Goal: Task Accomplishment & Management: Manage account settings

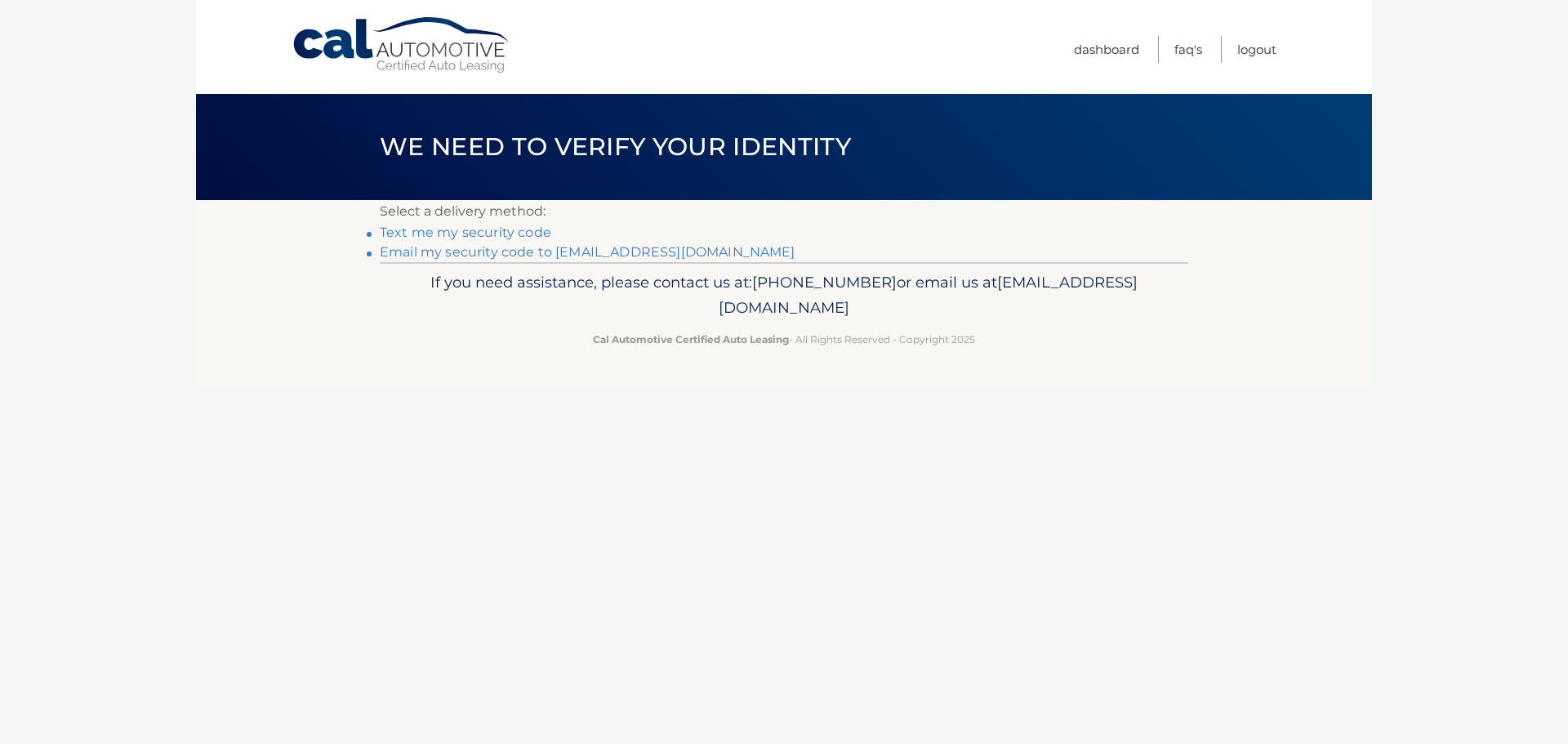
click at [561, 248] on link "Email my security code to [EMAIL_ADDRESS][DOMAIN_NAME]" at bounding box center [587, 253] width 415 height 16
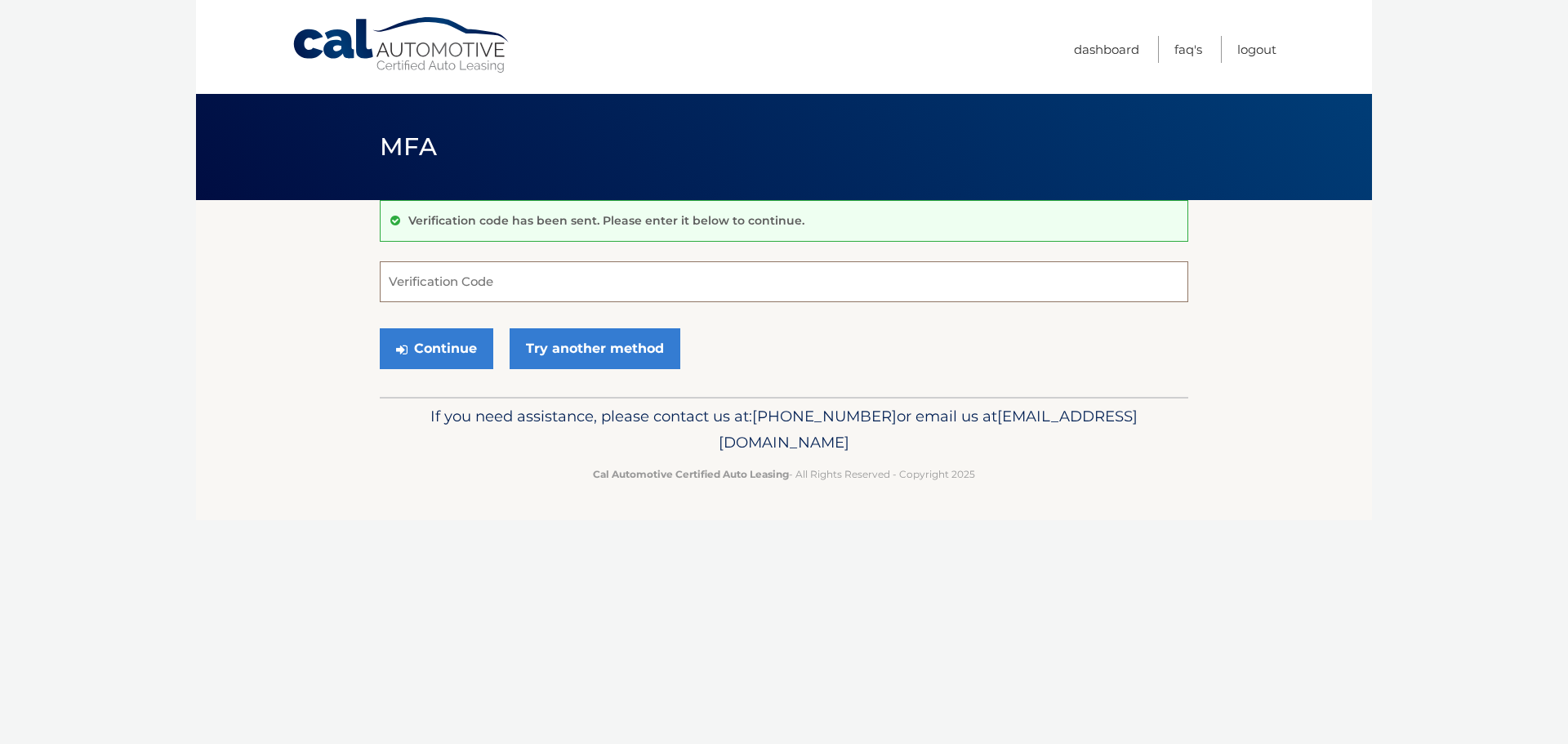
click at [406, 281] on input "Verification Code" at bounding box center [784, 281] width 809 height 40
type input "879496"
click at [445, 363] on button "Continue" at bounding box center [436, 348] width 113 height 40
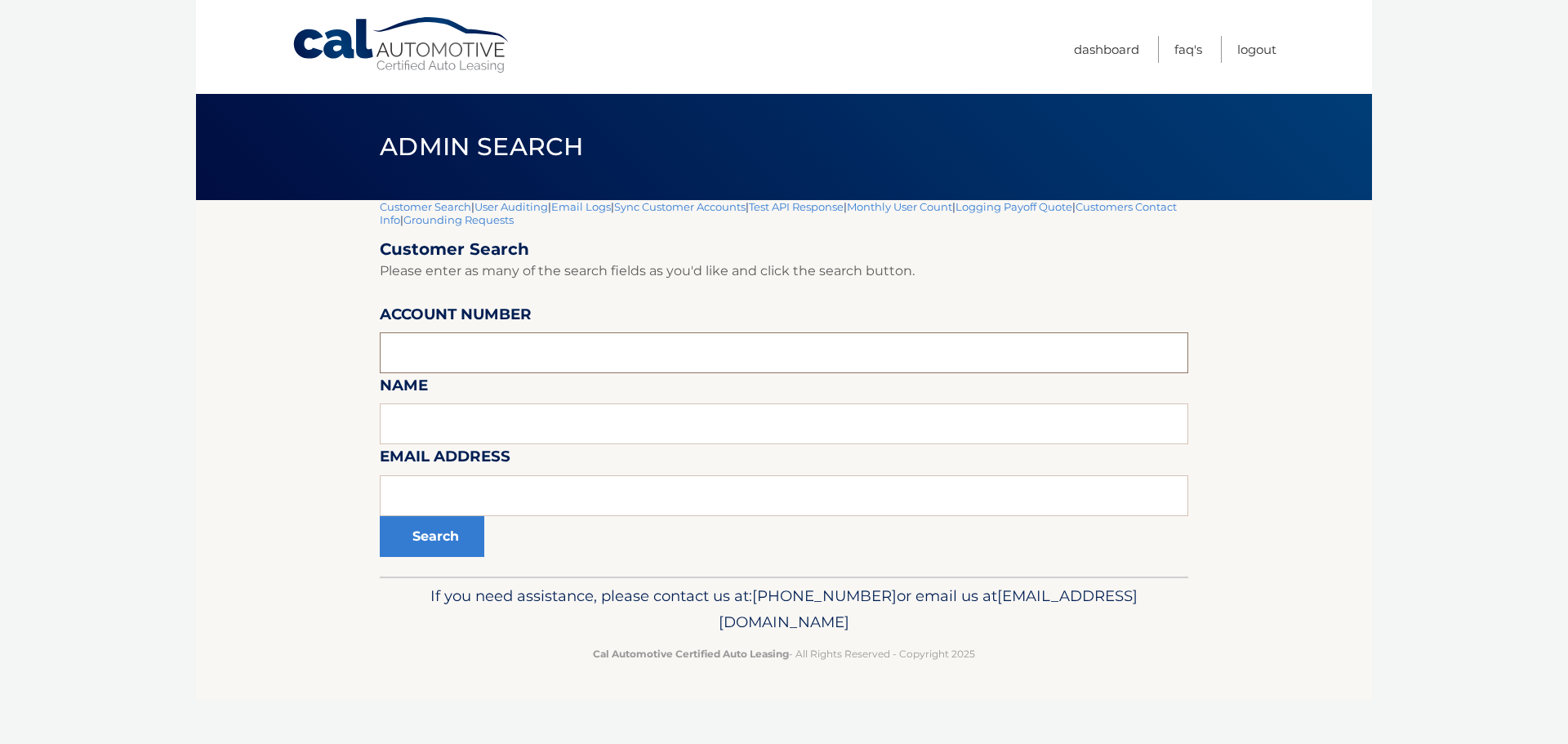
click at [448, 351] on input "text" at bounding box center [784, 352] width 809 height 40
type input "3"
paste input "30030000056"
type input "30030000056"
click at [435, 539] on button "Search" at bounding box center [432, 536] width 105 height 40
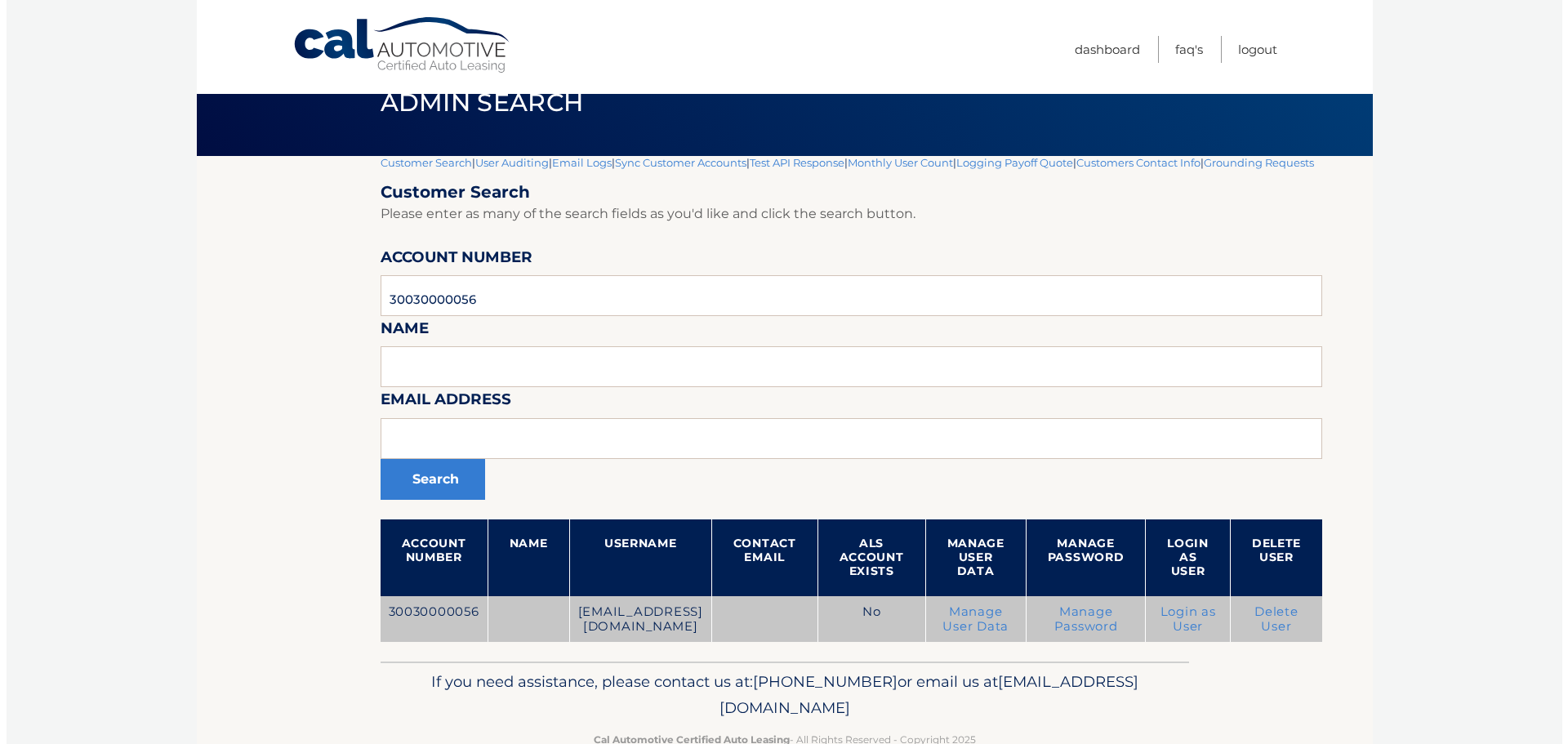
scroll to position [86, 0]
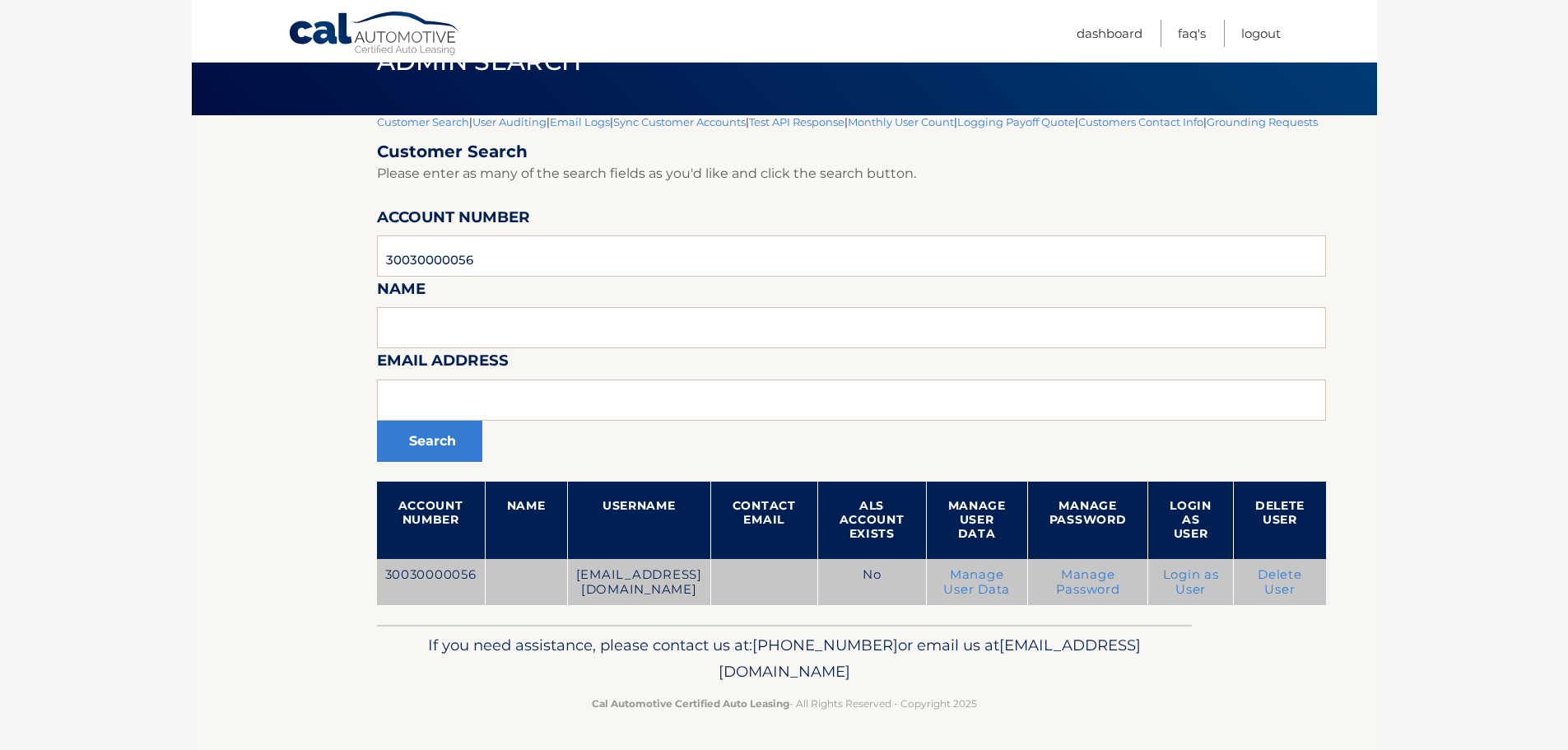
click at [1303, 583] on link "Delete User" at bounding box center [1280, 582] width 45 height 30
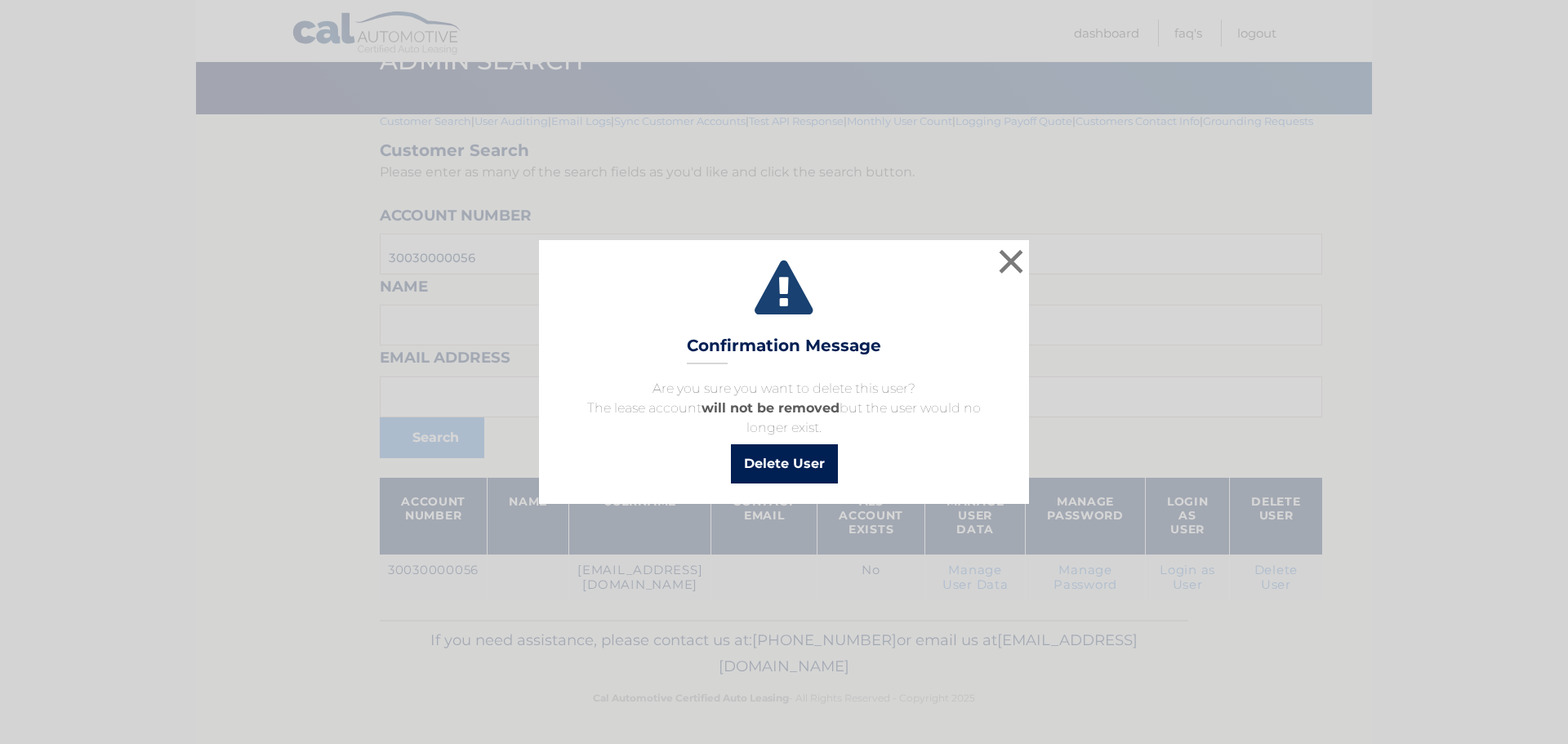
click at [761, 456] on button "Delete User" at bounding box center [784, 464] width 107 height 39
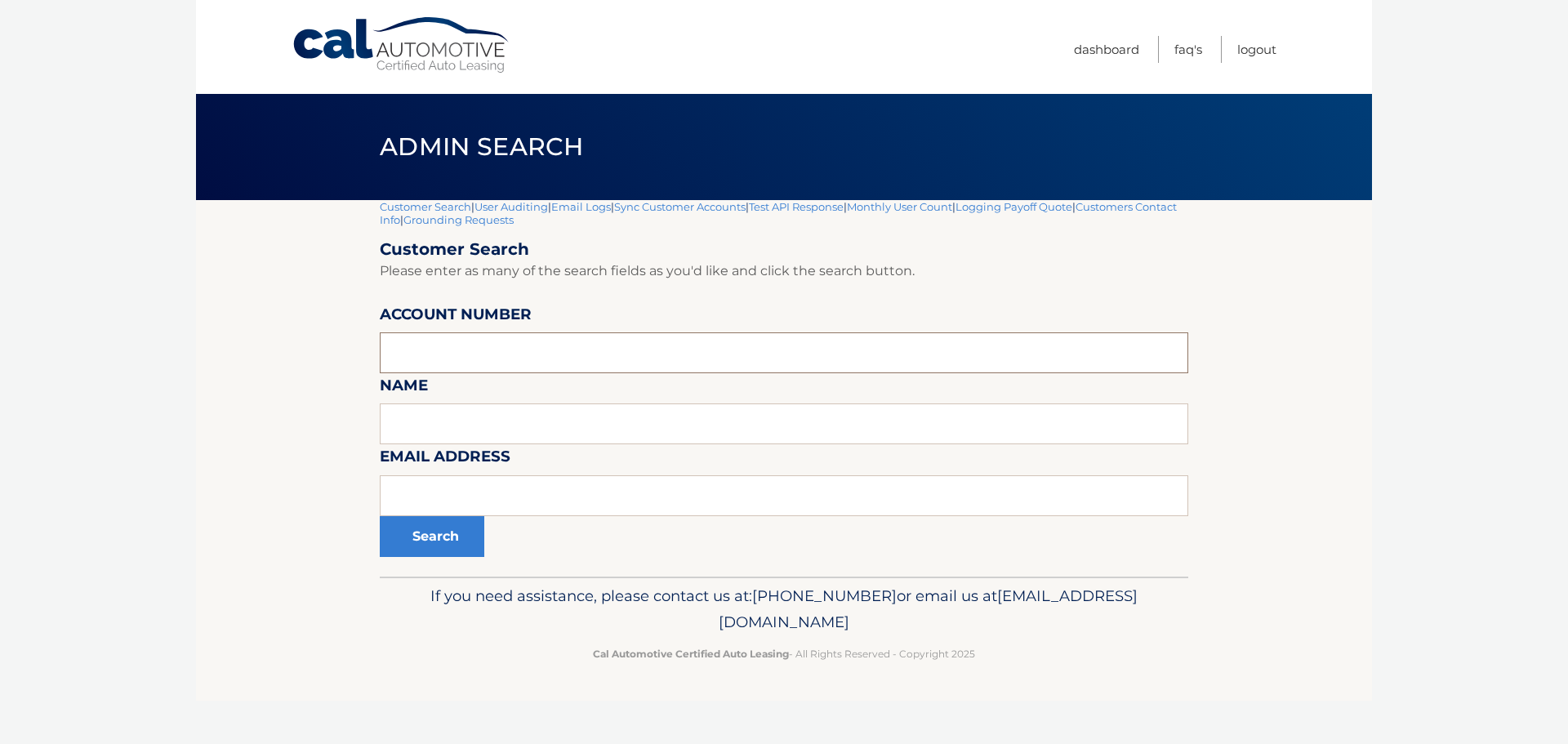
paste input "44455595413"
type input "44455595413"
click at [425, 543] on button "Search" at bounding box center [432, 536] width 105 height 40
